Goal: Book appointment/travel/reservation

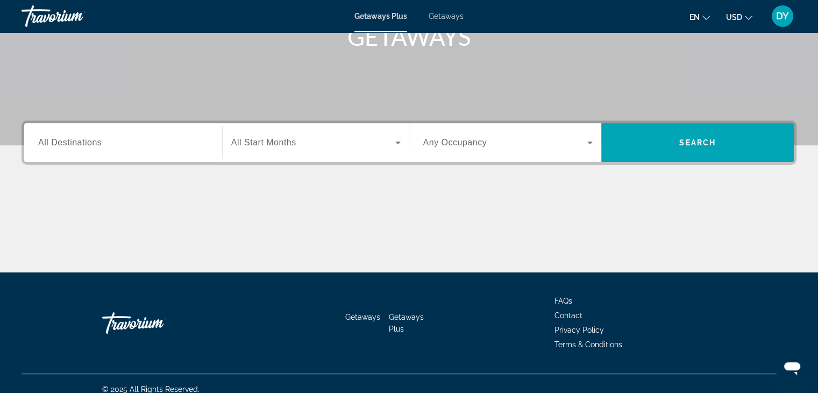
scroll to position [189, 0]
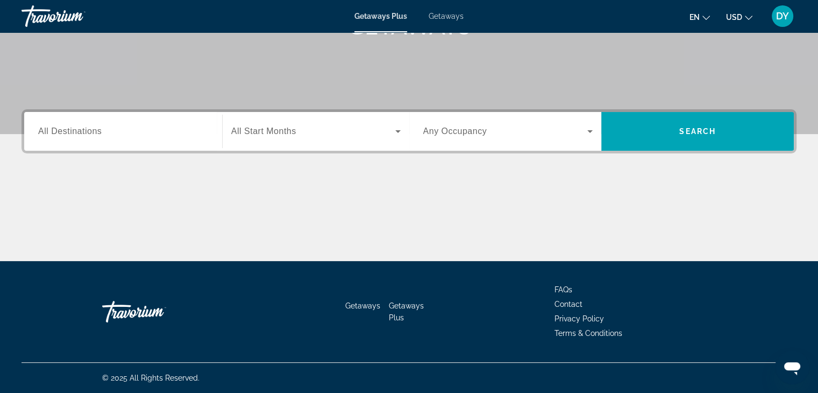
click at [328, 136] on span "Search widget" at bounding box center [313, 131] width 164 height 13
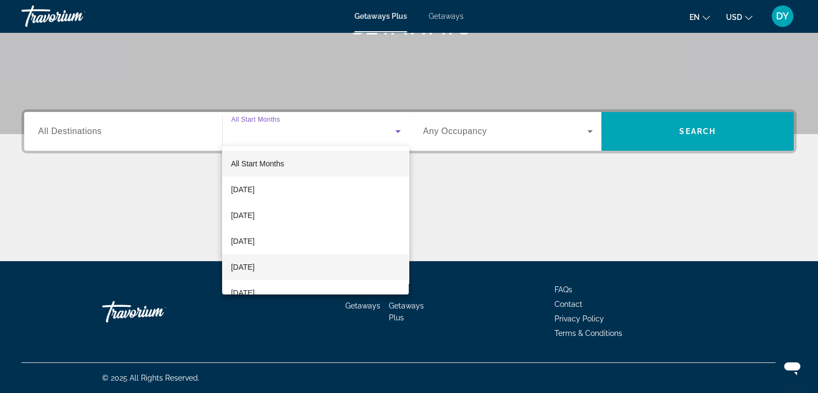
click at [255, 266] on span "[DATE]" at bounding box center [243, 266] width 24 height 13
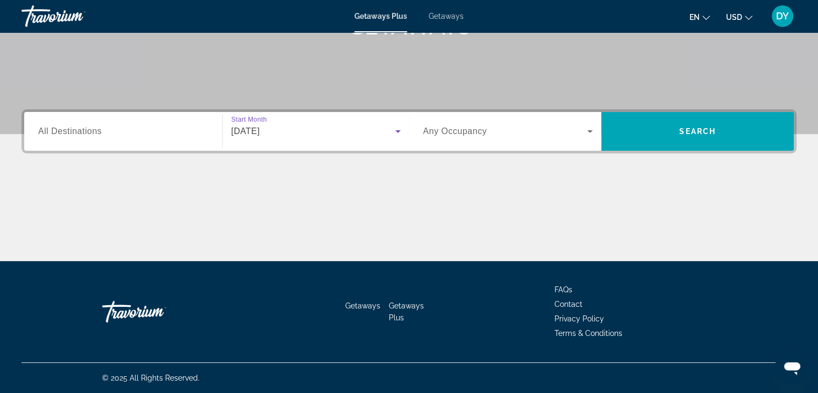
click at [511, 134] on span "Search widget" at bounding box center [505, 131] width 165 height 13
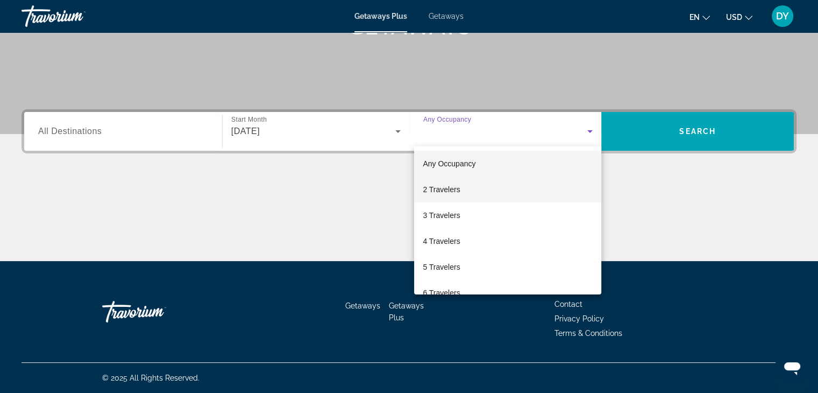
click at [454, 187] on span "2 Travelers" at bounding box center [441, 189] width 37 height 13
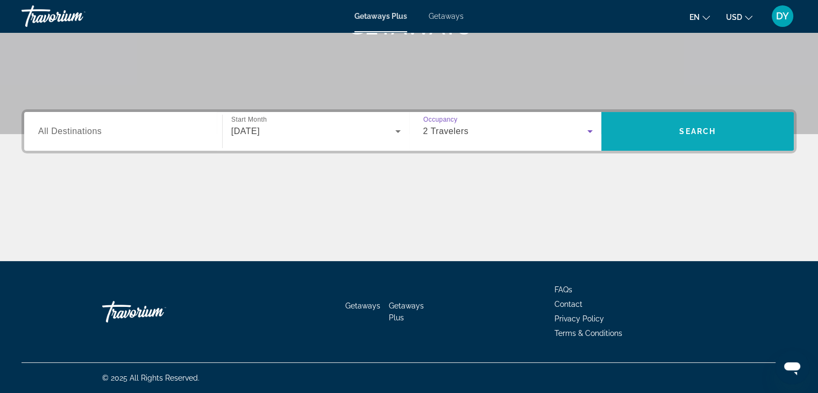
click at [644, 146] on span "Search widget" at bounding box center [698, 131] width 193 height 39
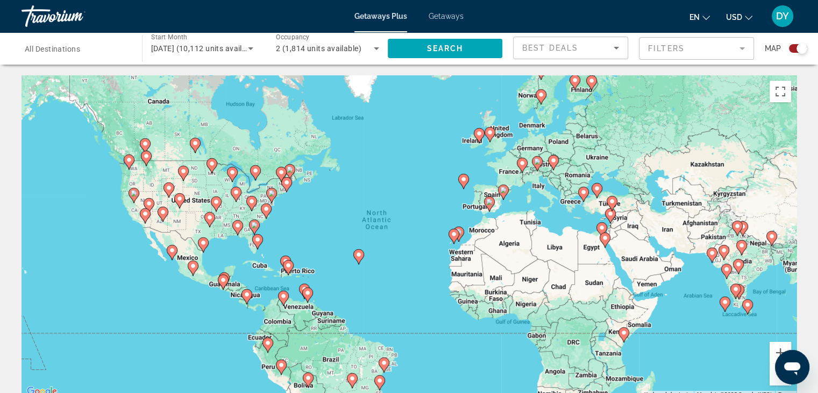
click at [186, 259] on div "To activate drag with keyboard, press Alt + Enter. Once in keyboard drag state,…" at bounding box center [409, 236] width 775 height 323
click at [193, 266] on image "Main content" at bounding box center [193, 266] width 6 height 6
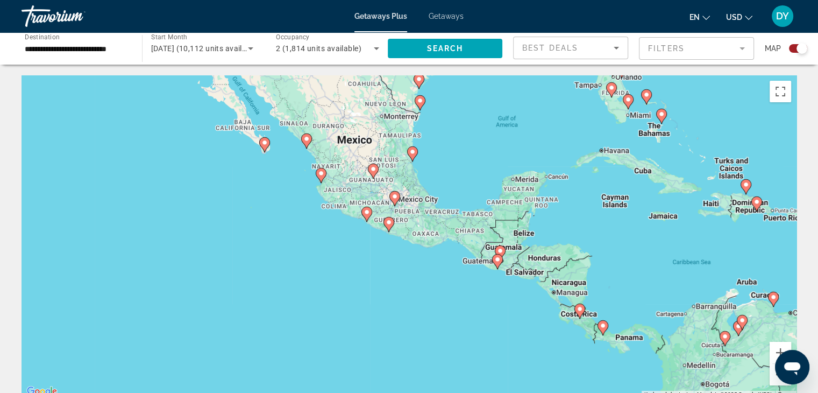
drag, startPoint x: 548, startPoint y: 227, endPoint x: 453, endPoint y: 172, distance: 109.2
click at [454, 172] on div "To activate drag with keyboard, press Alt + Enter. Once in keyboard drag state,…" at bounding box center [409, 236] width 775 height 323
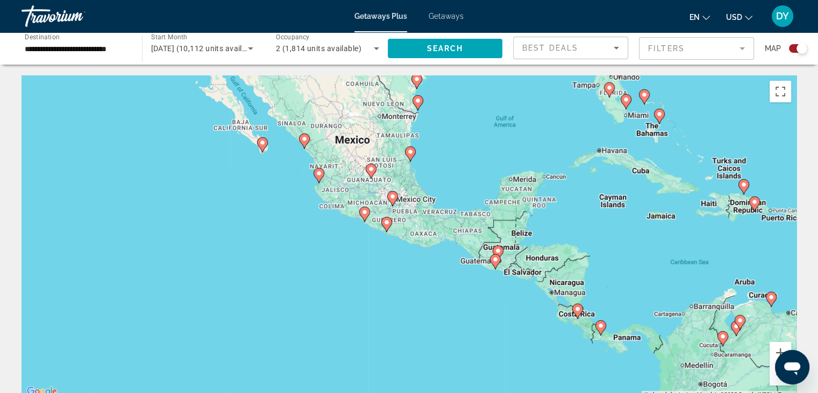
click at [450, 172] on div "To activate drag with keyboard, press Alt + Enter. Once in keyboard drag state,…" at bounding box center [409, 236] width 775 height 323
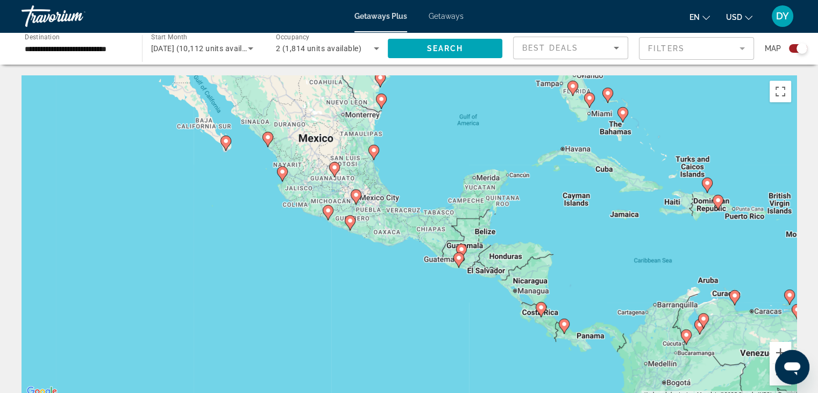
drag, startPoint x: 450, startPoint y: 172, endPoint x: 412, endPoint y: 171, distance: 37.7
click at [412, 171] on div "To activate drag with keyboard, press Alt + Enter. Once in keyboard drag state,…" at bounding box center [409, 236] width 775 height 323
click at [624, 117] on icon "Main content" at bounding box center [623, 115] width 10 height 14
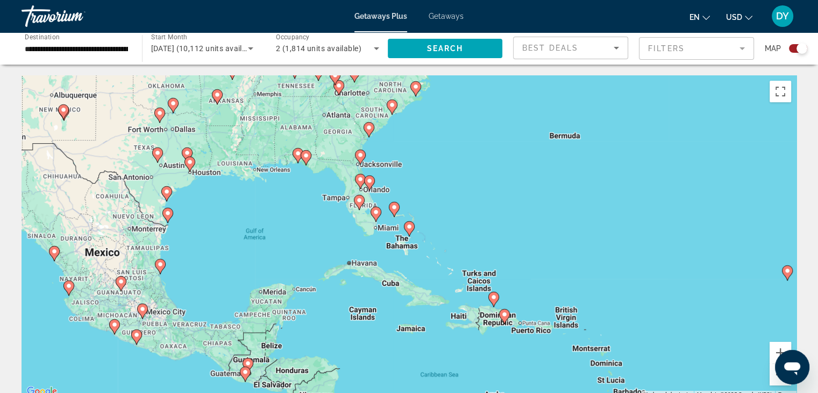
click at [409, 230] on icon "Main content" at bounding box center [409, 229] width 10 height 14
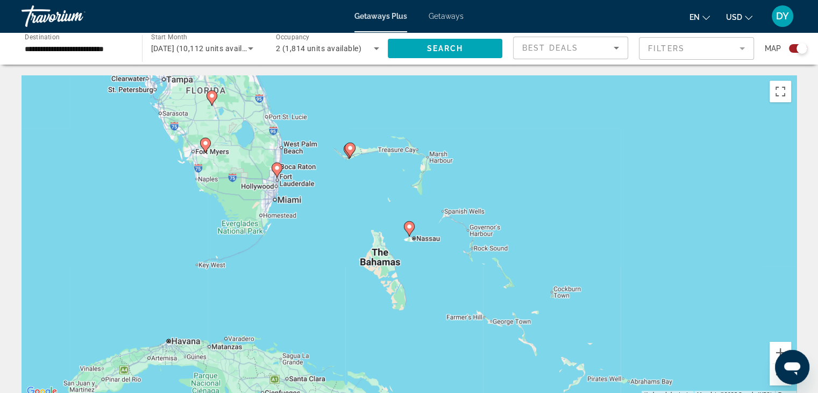
click at [411, 228] on image "Main content" at bounding box center [409, 226] width 6 height 6
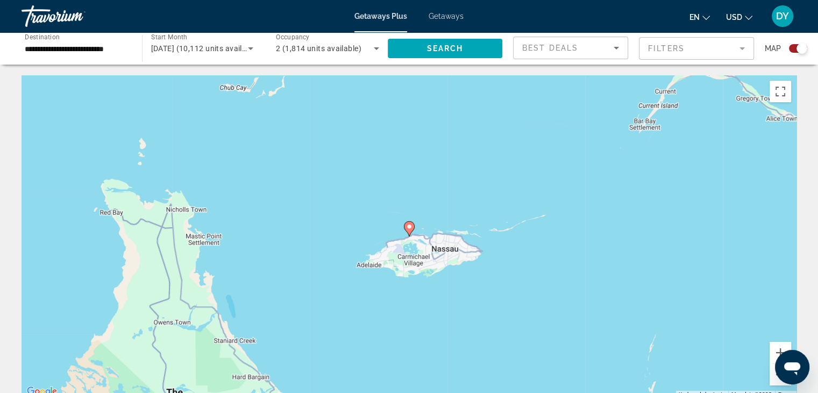
click at [410, 231] on icon "Main content" at bounding box center [409, 229] width 10 height 14
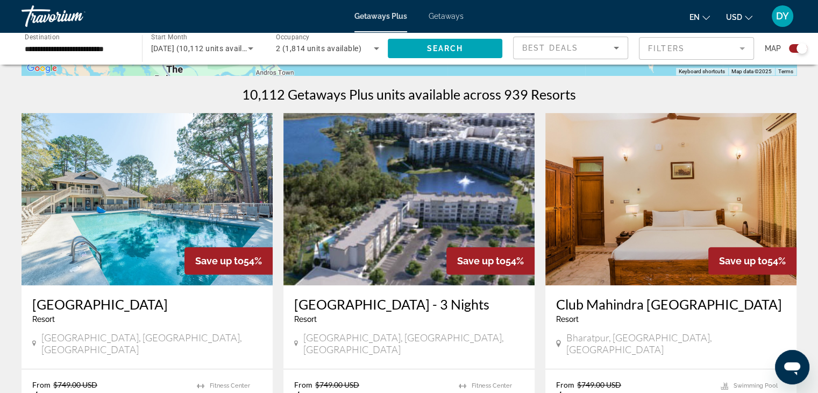
scroll to position [377, 0]
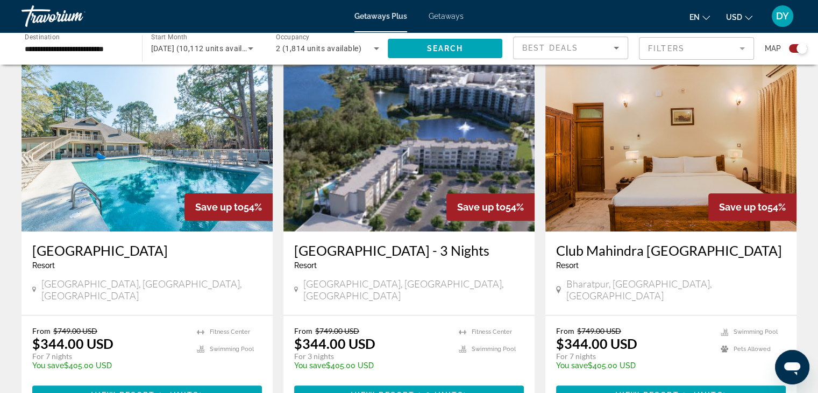
click at [37, 48] on input "**********" at bounding box center [76, 49] width 103 height 13
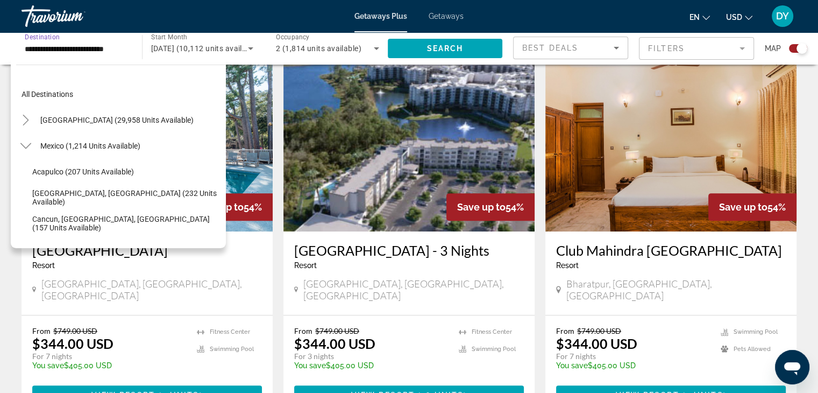
scroll to position [348, 0]
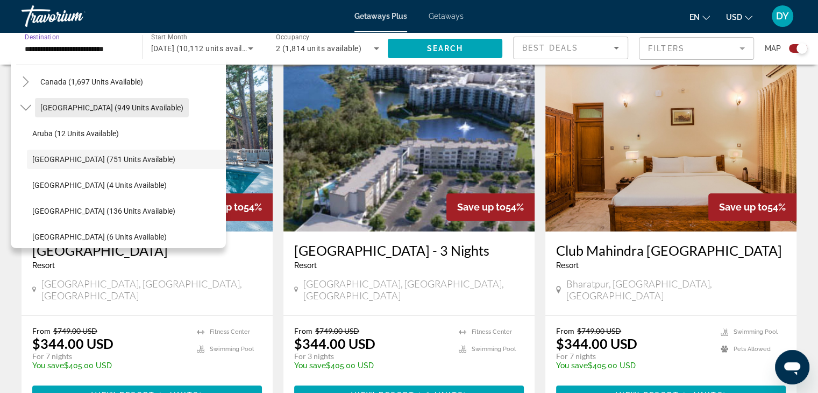
click at [69, 110] on span "[GEOGRAPHIC_DATA] (949 units available)" at bounding box center [111, 107] width 143 height 9
type input "**********"
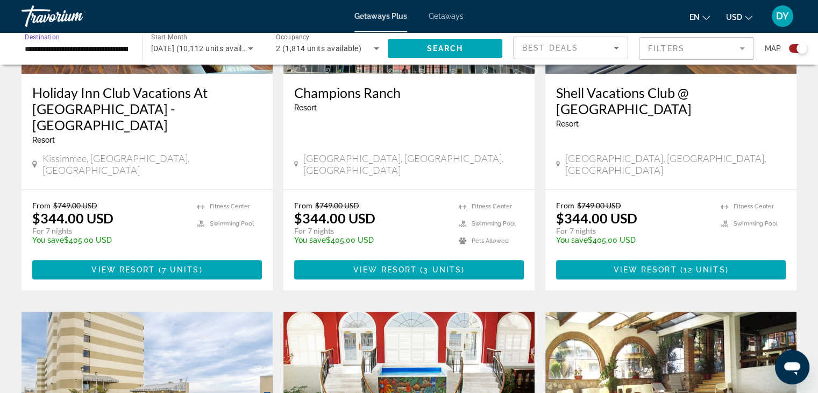
scroll to position [915, 0]
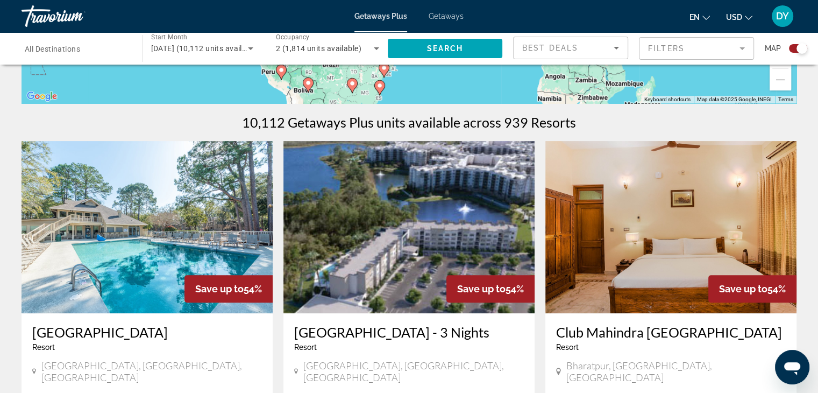
scroll to position [430, 0]
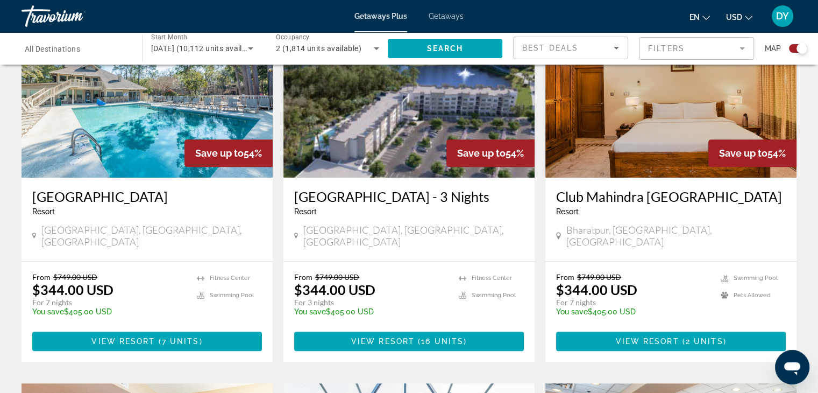
click at [56, 50] on span "All Destinations" at bounding box center [52, 49] width 55 height 9
click at [56, 50] on input "Destination All Destinations" at bounding box center [76, 49] width 103 height 13
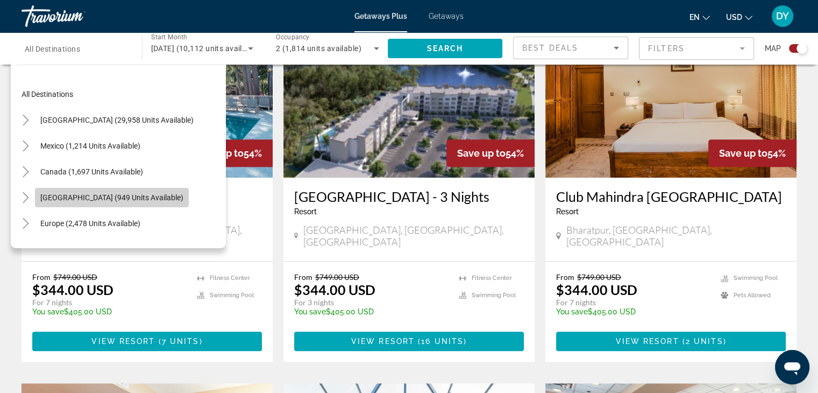
click at [71, 194] on span "[GEOGRAPHIC_DATA] (949 units available)" at bounding box center [111, 197] width 143 height 9
type input "**********"
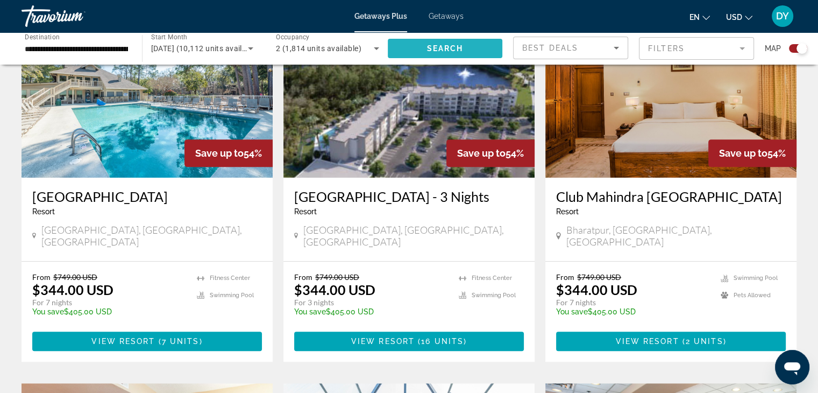
click at [411, 50] on span "Search widget" at bounding box center [445, 49] width 115 height 26
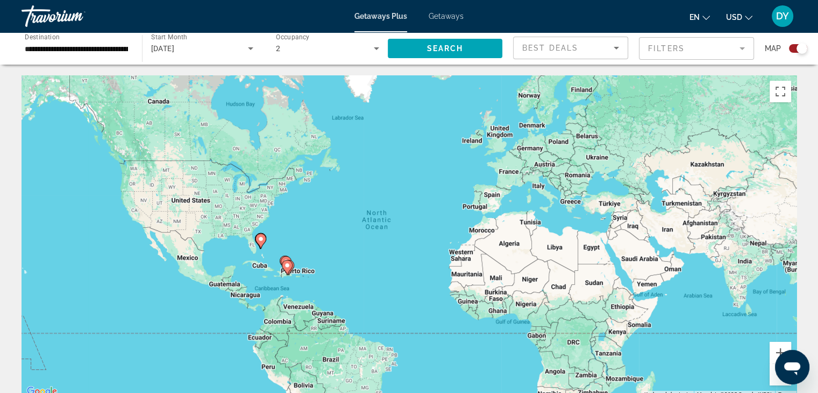
click at [448, 20] on div "Getaways Plus Getaways en English Español Français Italiano Português русский U…" at bounding box center [409, 16] width 818 height 28
click at [449, 16] on span "Getaways" at bounding box center [446, 16] width 35 height 9
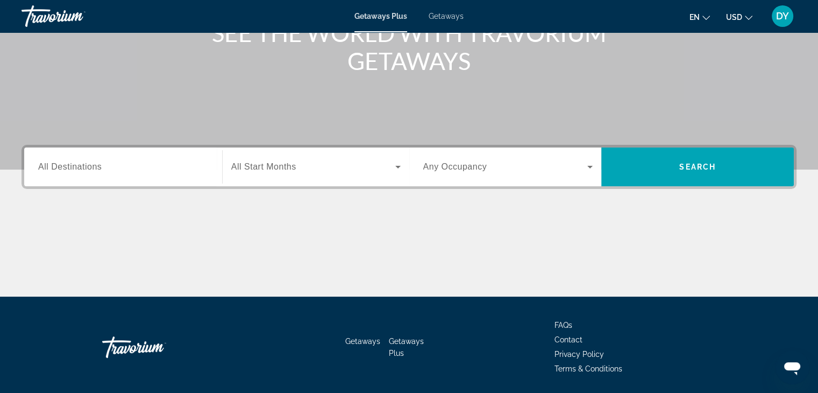
scroll to position [135, 0]
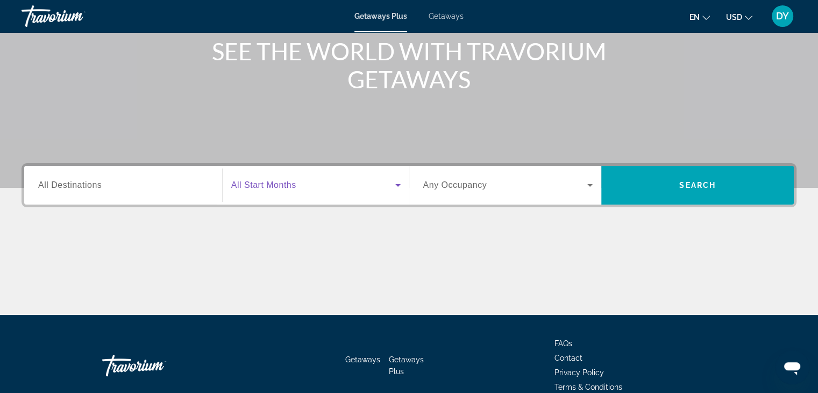
click at [342, 190] on span "Search widget" at bounding box center [313, 185] width 164 height 13
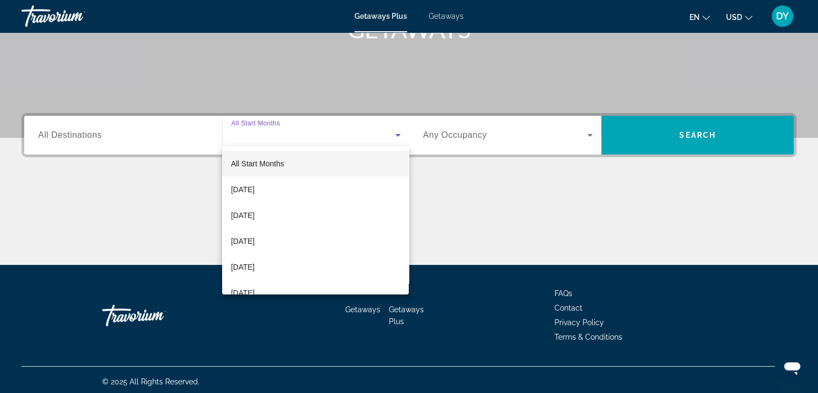
scroll to position [189, 0]
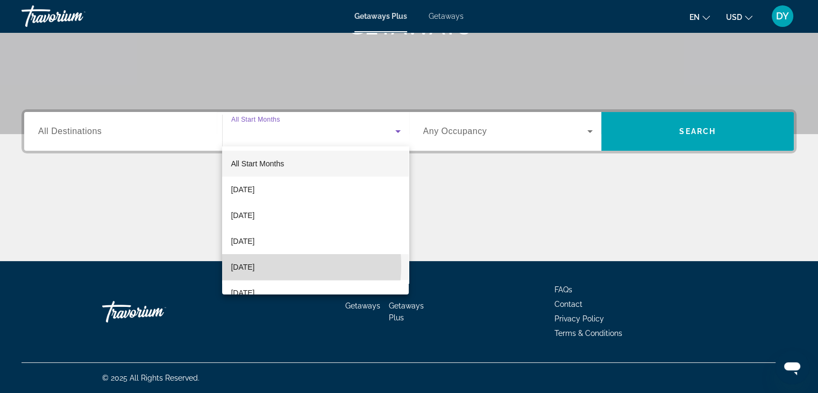
click at [255, 266] on span "[DATE]" at bounding box center [243, 266] width 24 height 13
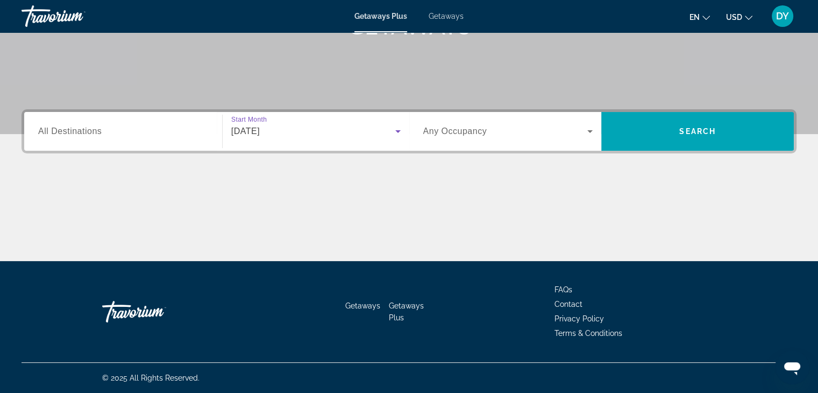
click at [527, 131] on span "Search widget" at bounding box center [505, 131] width 165 height 13
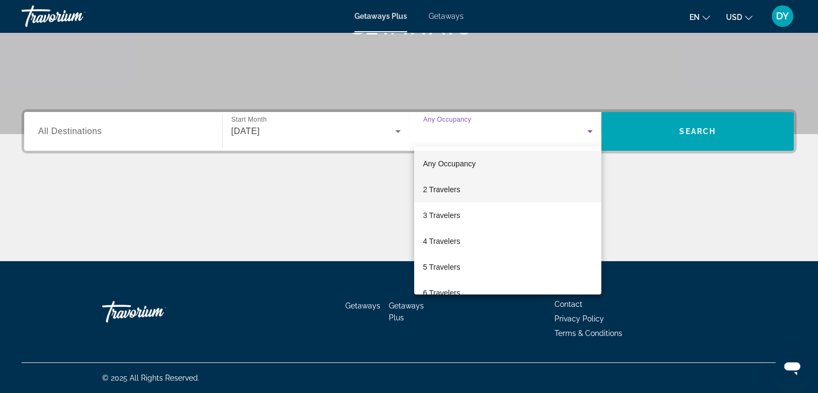
click at [450, 184] on span "2 Travelers" at bounding box center [441, 189] width 37 height 13
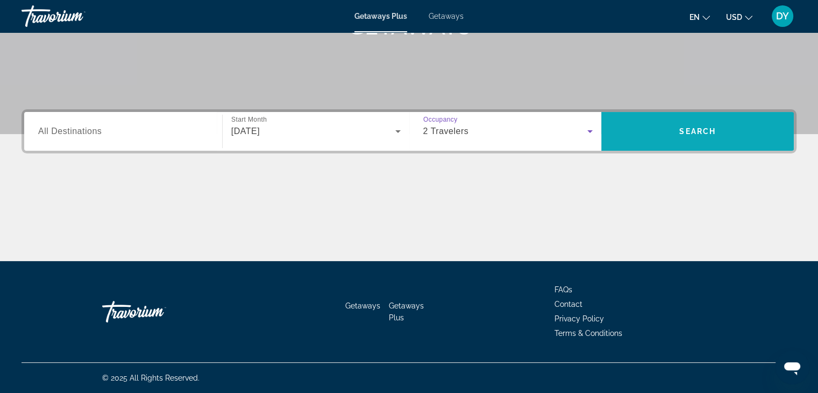
click at [716, 130] on span "Search" at bounding box center [698, 131] width 37 height 9
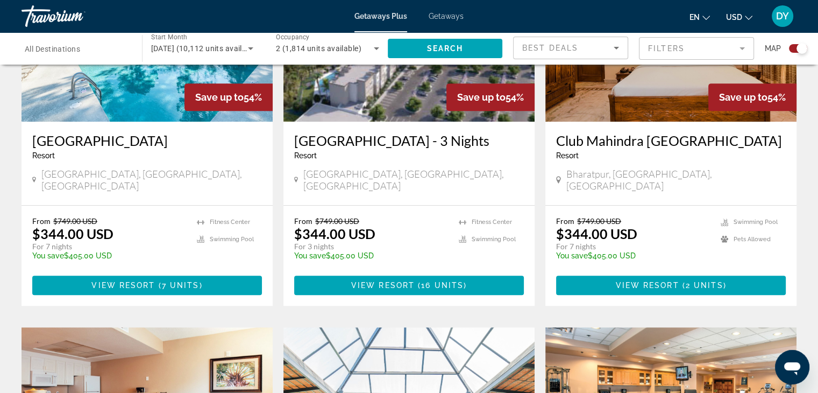
scroll to position [484, 0]
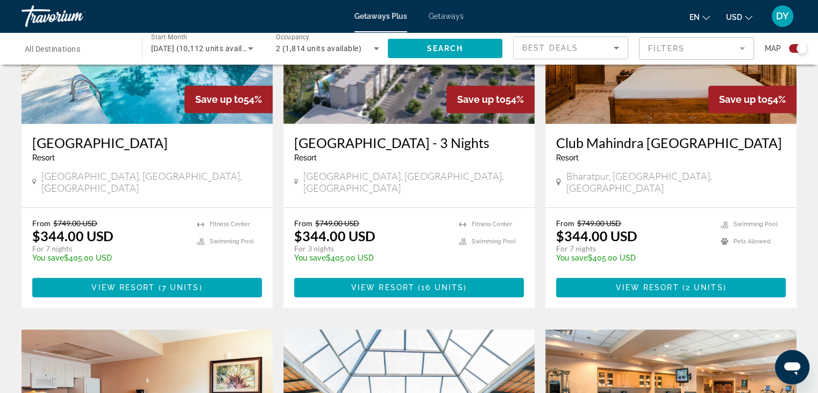
click at [739, 48] on mat-form-field "Filters" at bounding box center [696, 48] width 115 height 23
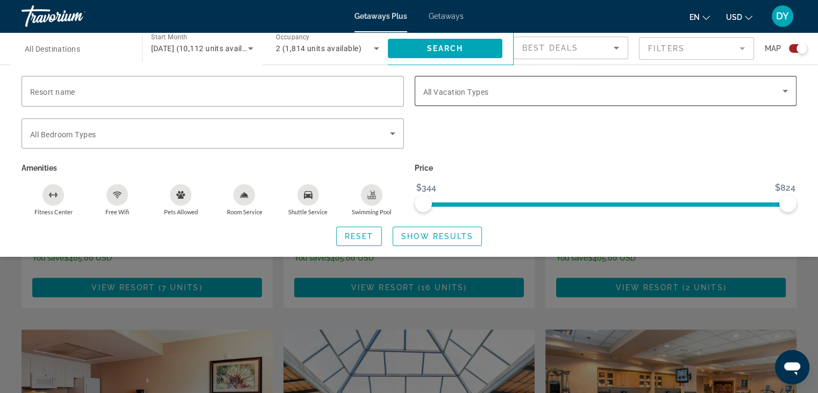
click at [493, 88] on span "Search widget" at bounding box center [603, 90] width 360 height 13
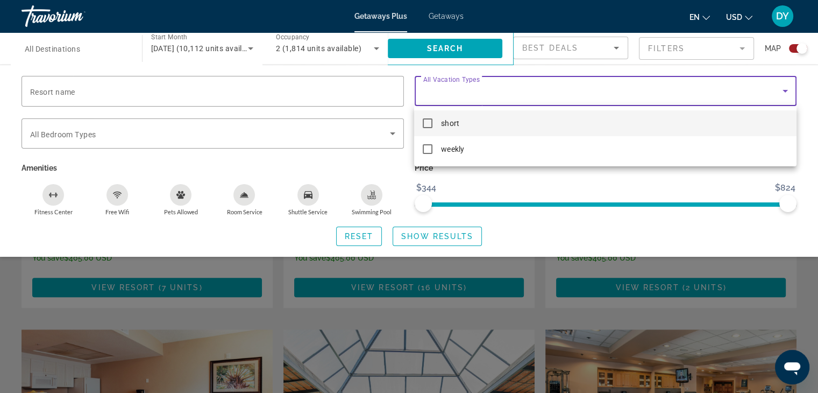
click at [430, 124] on mat-pseudo-checkbox at bounding box center [428, 123] width 10 height 10
click at [355, 166] on div at bounding box center [409, 196] width 818 height 393
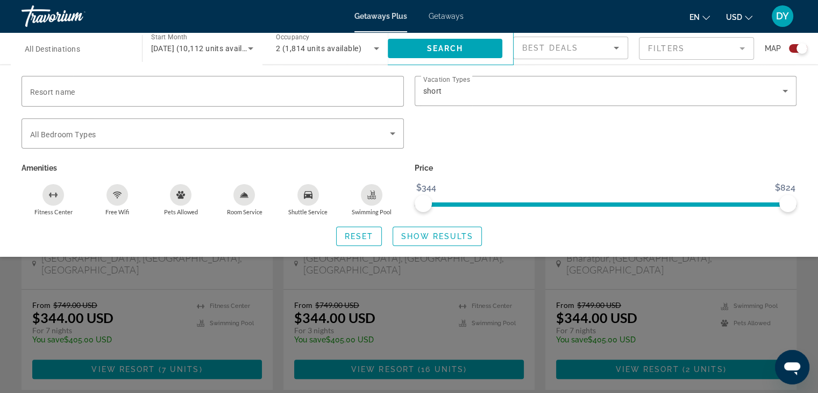
scroll to position [377, 0]
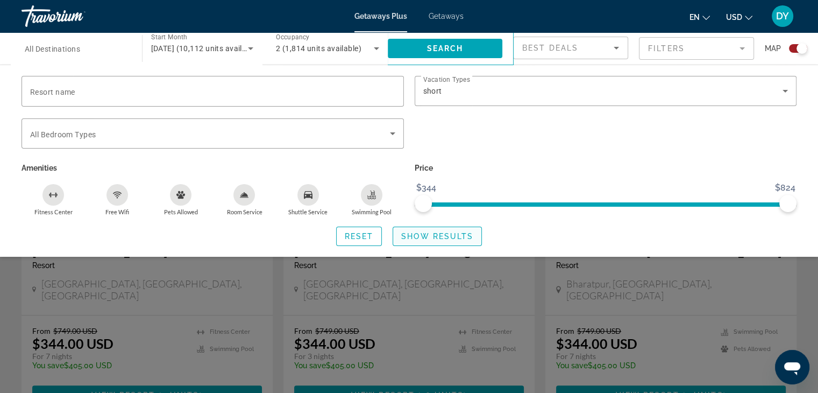
click at [420, 238] on span "Show Results" at bounding box center [437, 236] width 72 height 9
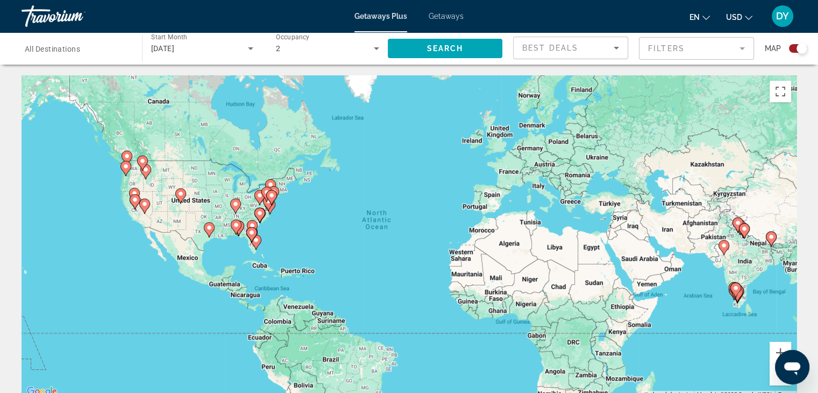
click at [593, 46] on div "Best Deals" at bounding box center [567, 47] width 91 height 13
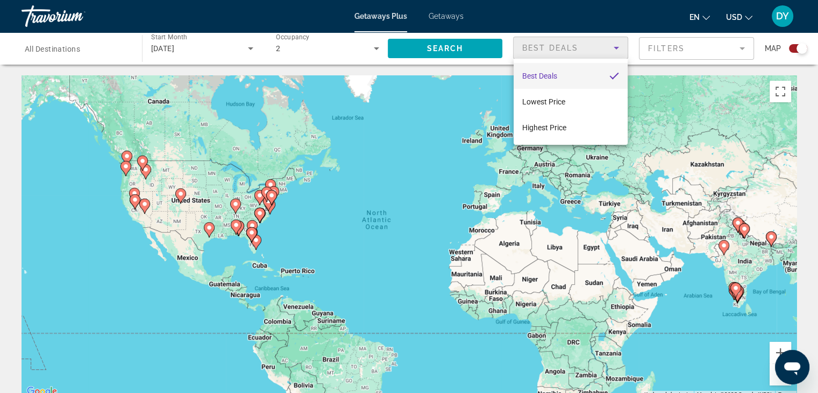
click at [593, 46] on div at bounding box center [409, 196] width 818 height 393
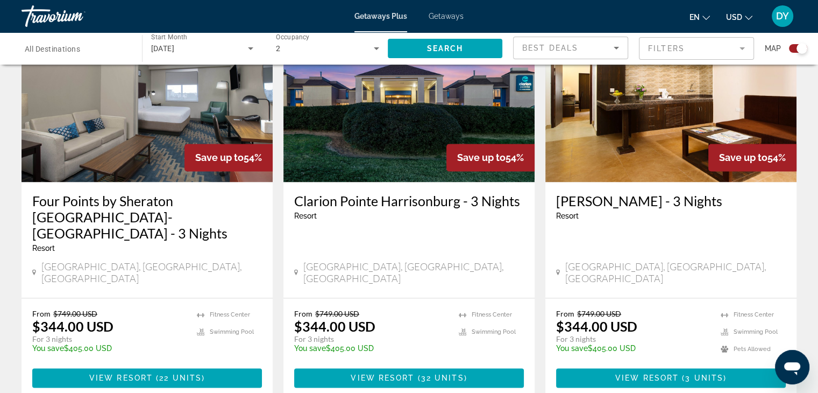
scroll to position [1746, 0]
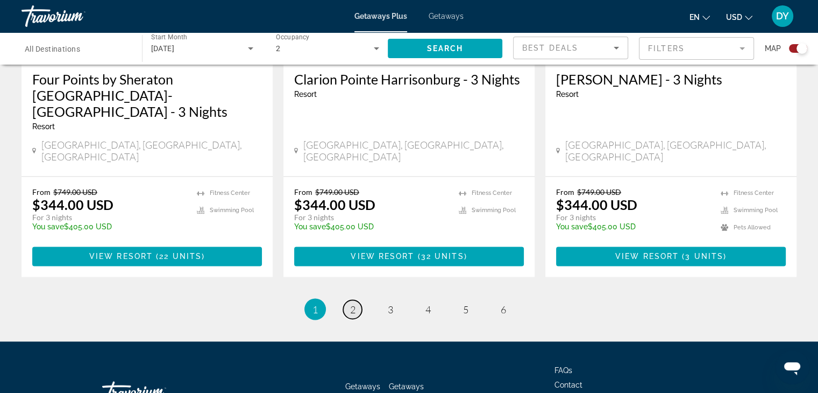
click at [356, 300] on link "page 2" at bounding box center [352, 309] width 19 height 19
